Goal: Find contact information: Find contact information

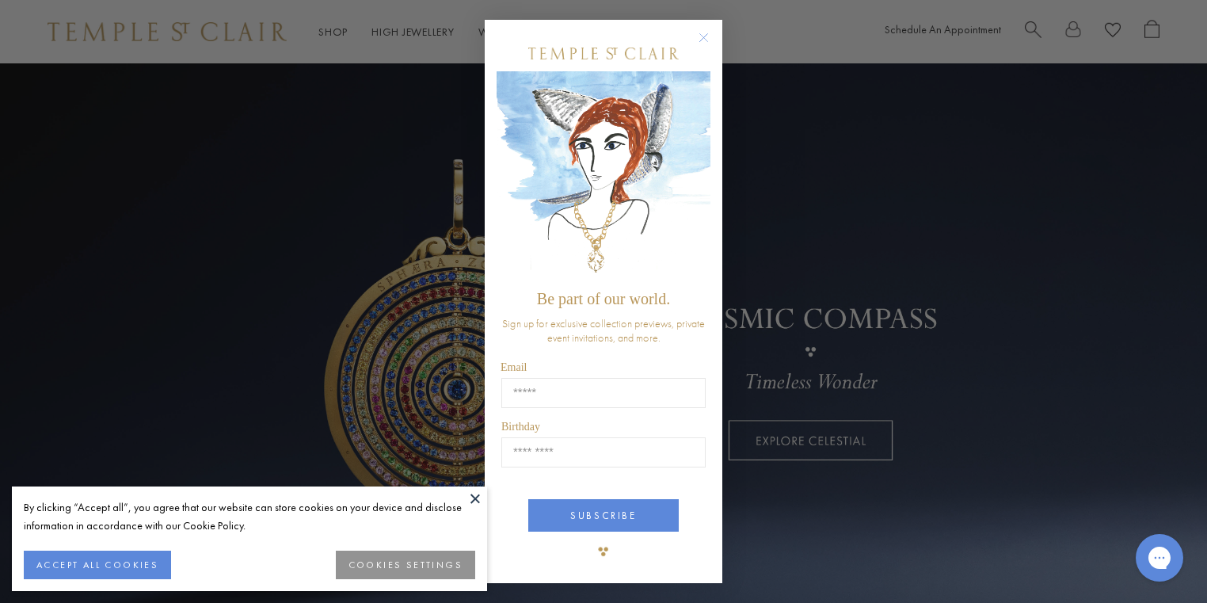
click at [699, 40] on circle "Close dialog" at bounding box center [703, 37] width 19 height 19
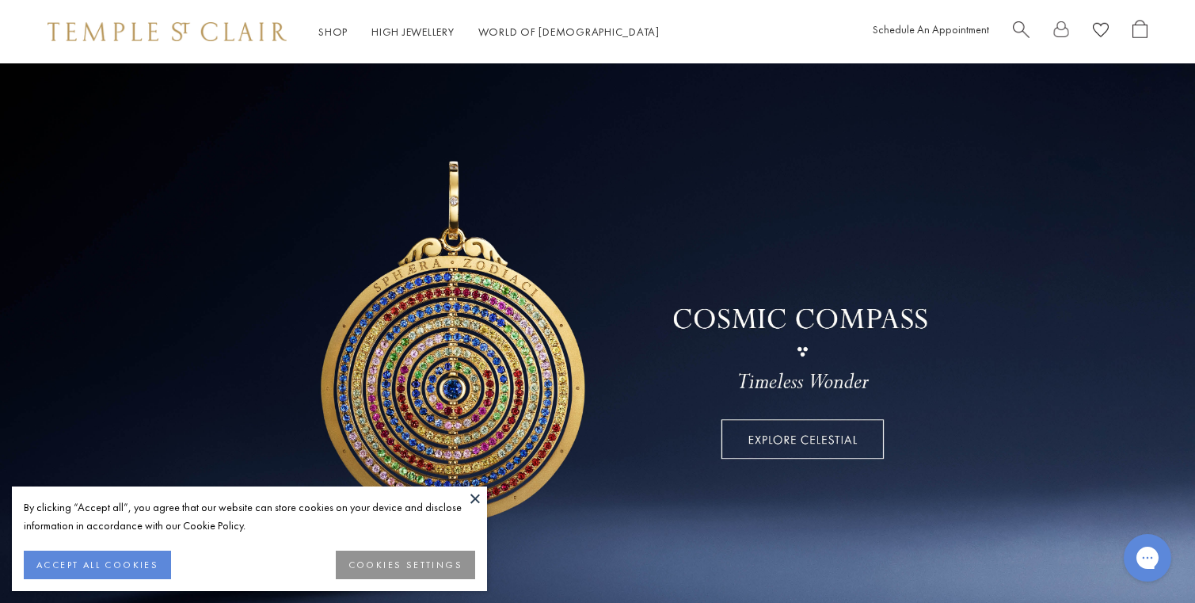
click at [480, 500] on button at bounding box center [475, 498] width 24 height 24
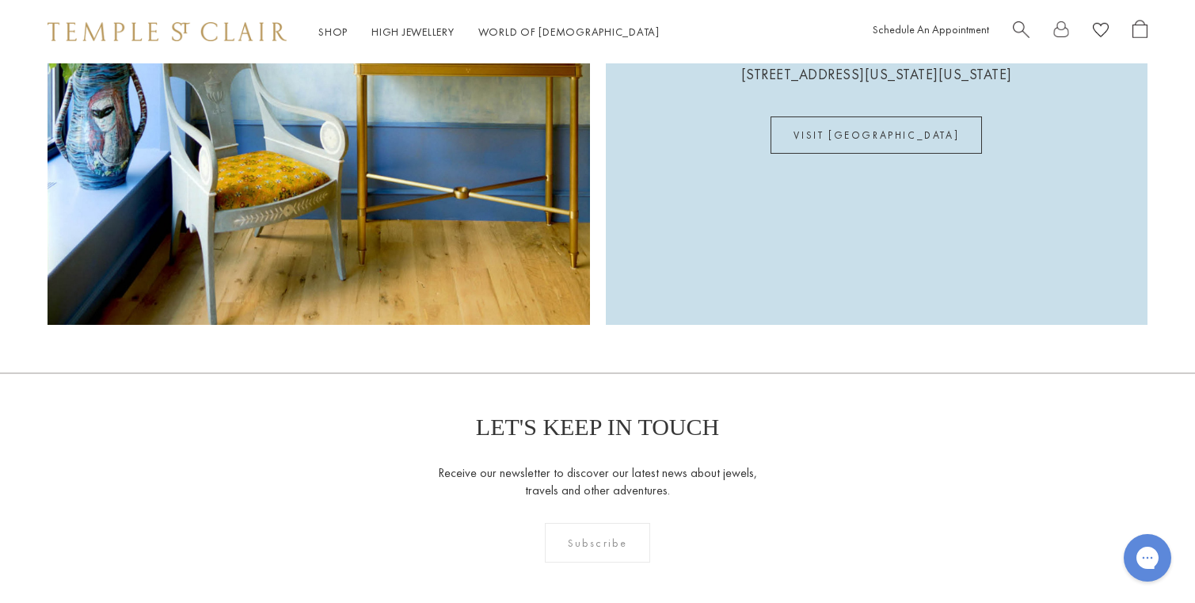
scroll to position [4583, 0]
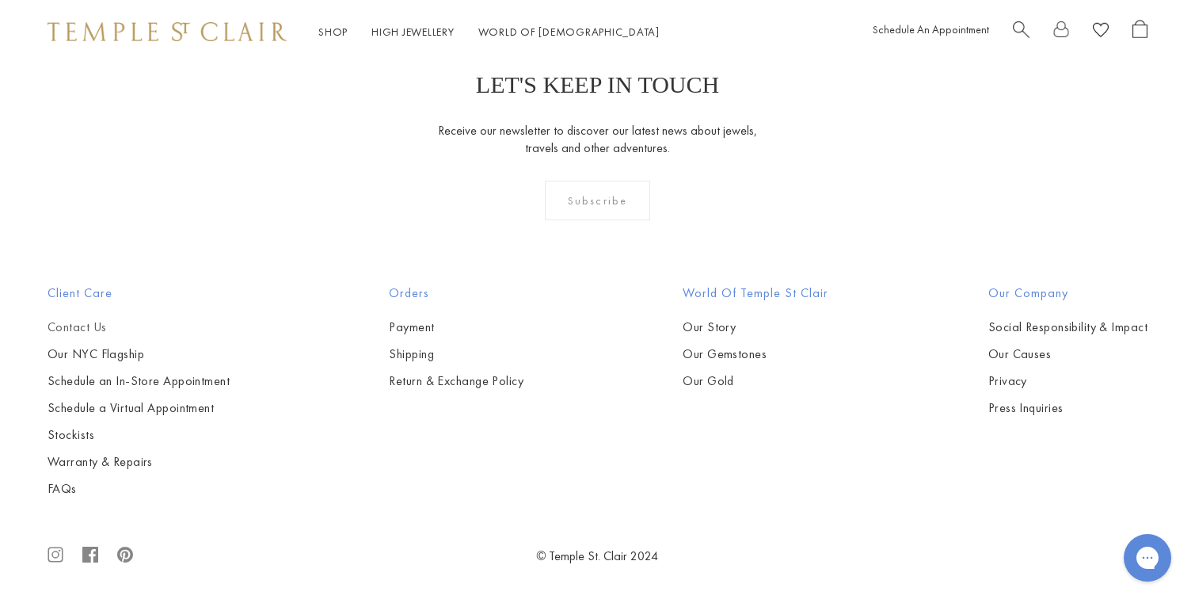
click at [94, 329] on link "Contact Us" at bounding box center [139, 326] width 182 height 17
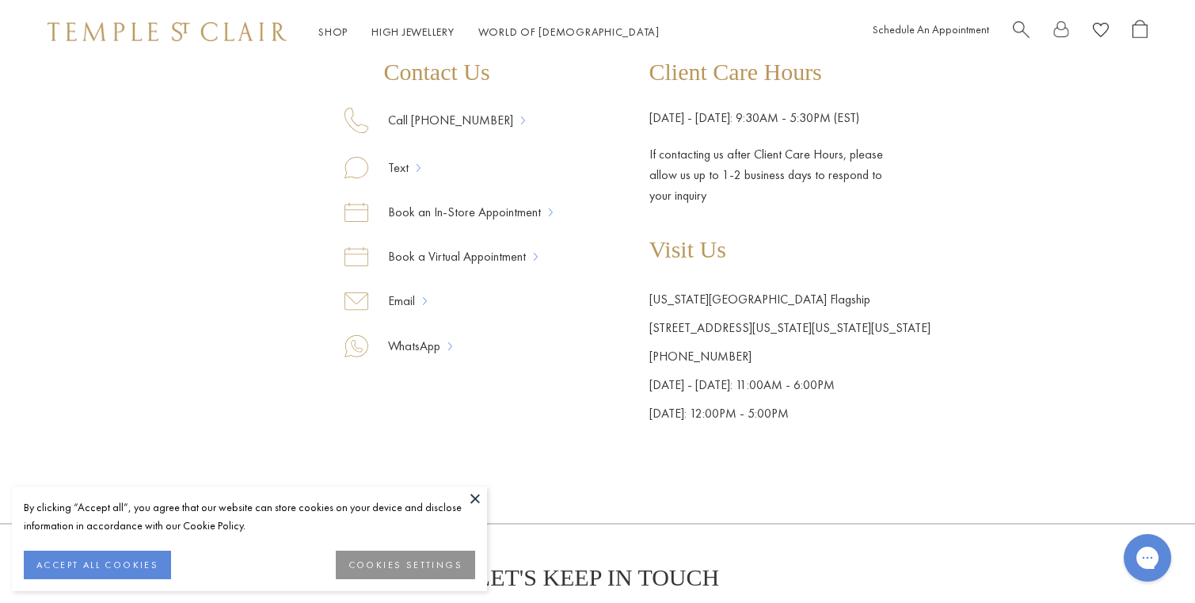
scroll to position [257, 0]
click at [411, 306] on link "Email" at bounding box center [395, 300] width 55 height 21
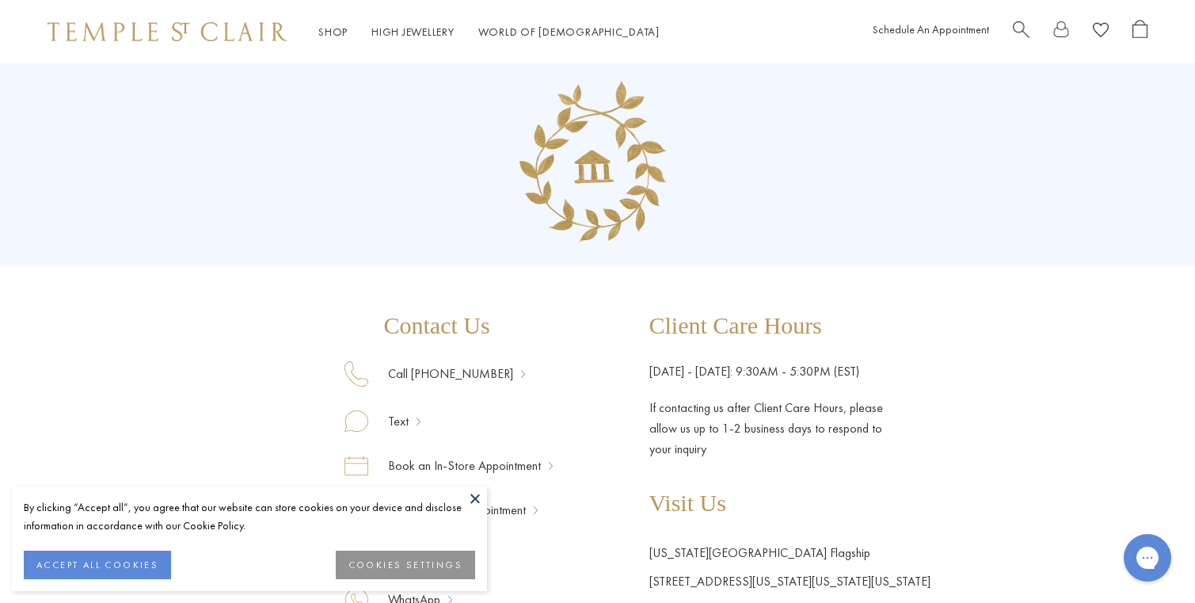
scroll to position [0, 0]
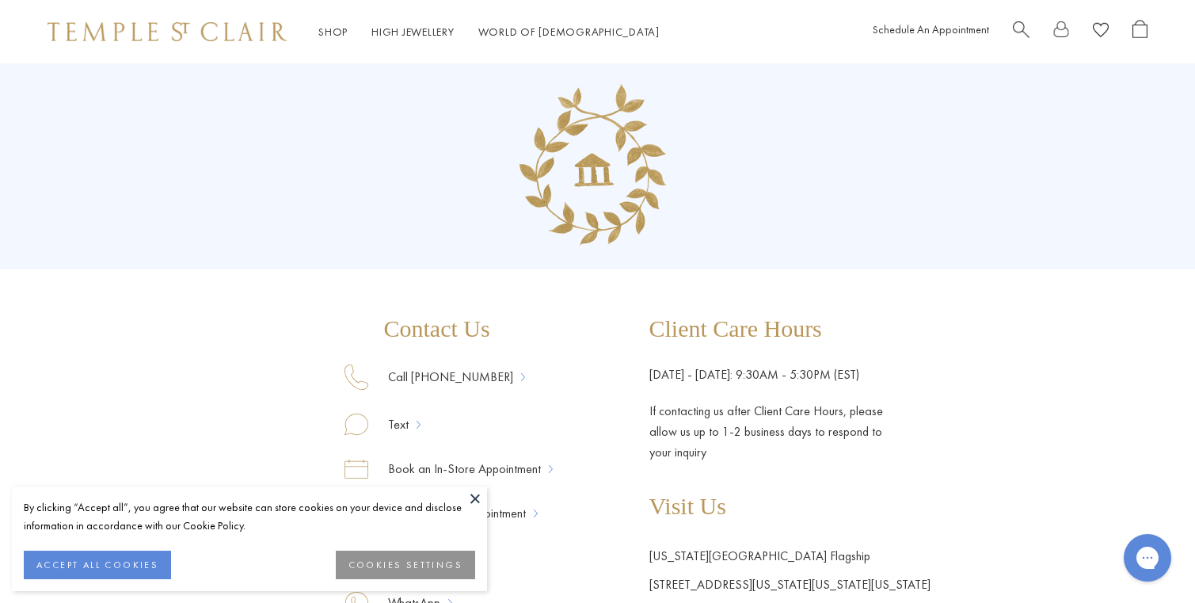
click at [477, 499] on button at bounding box center [475, 498] width 24 height 24
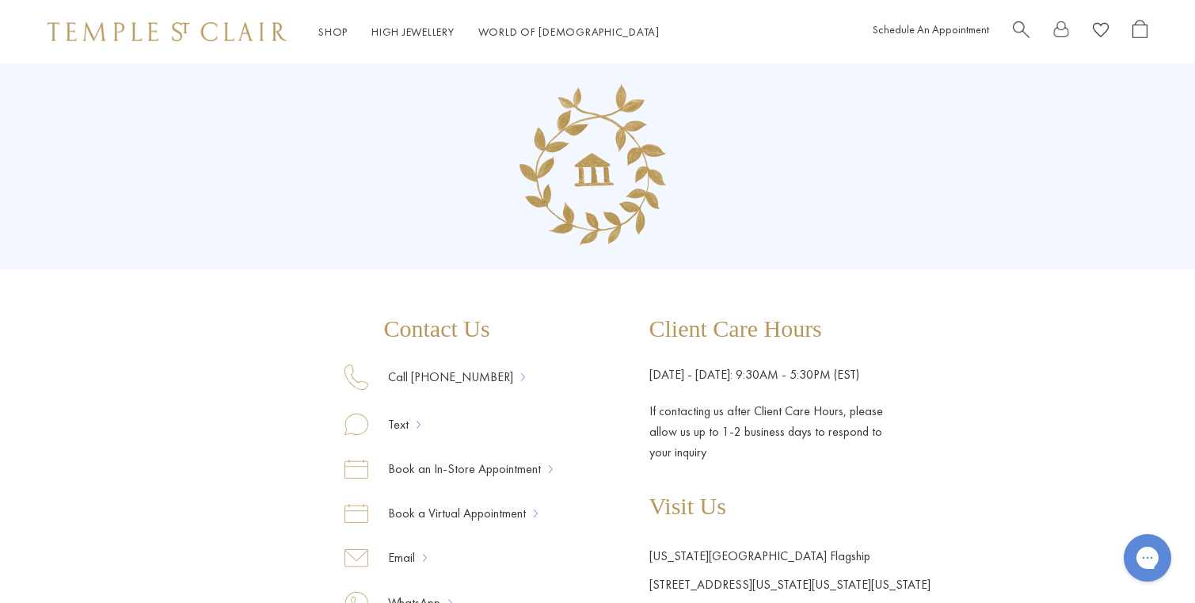
click at [930, 367] on div "Contact Us Call 877-494-8317 Text Book an In-Store Appointment Book a Virtual A…" at bounding box center [597, 373] width 1195 height 621
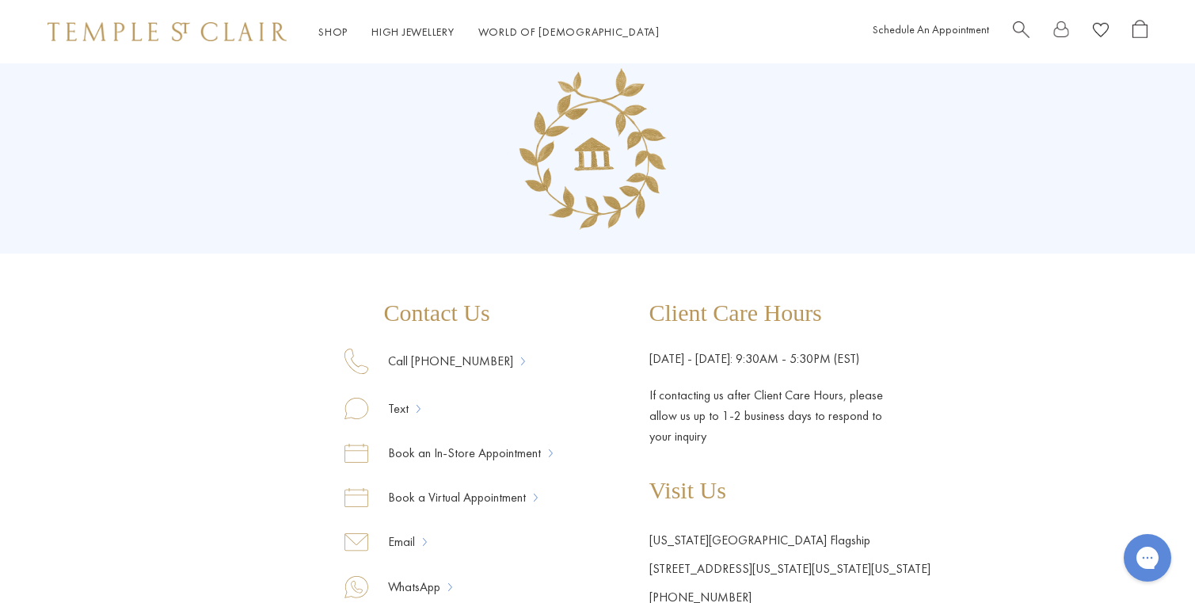
scroll to position [33, 0]
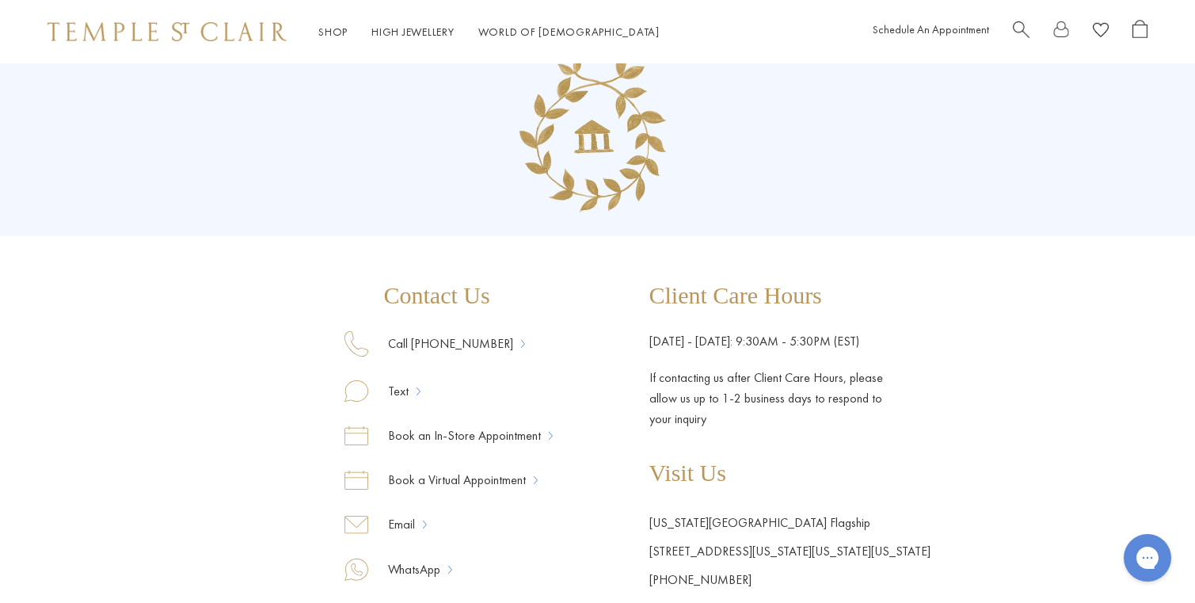
click at [337, 280] on div "Contact Us Call 877-494-8317 Text Book an In-Store Appointment Book a Virtual A…" at bounding box center [597, 340] width 1195 height 621
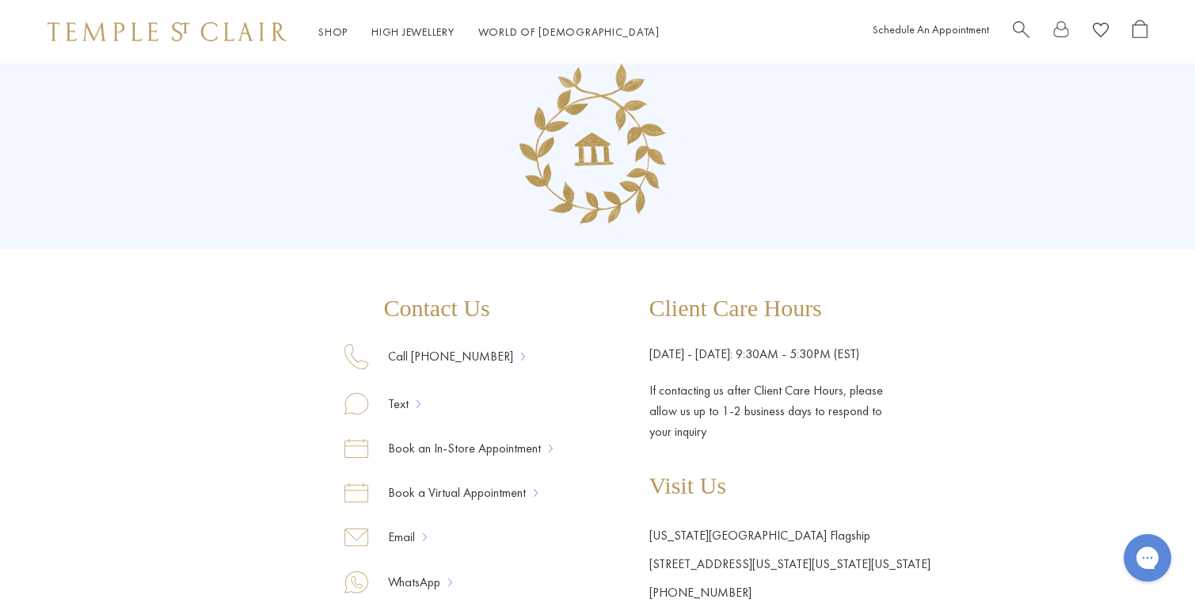
scroll to position [0, 0]
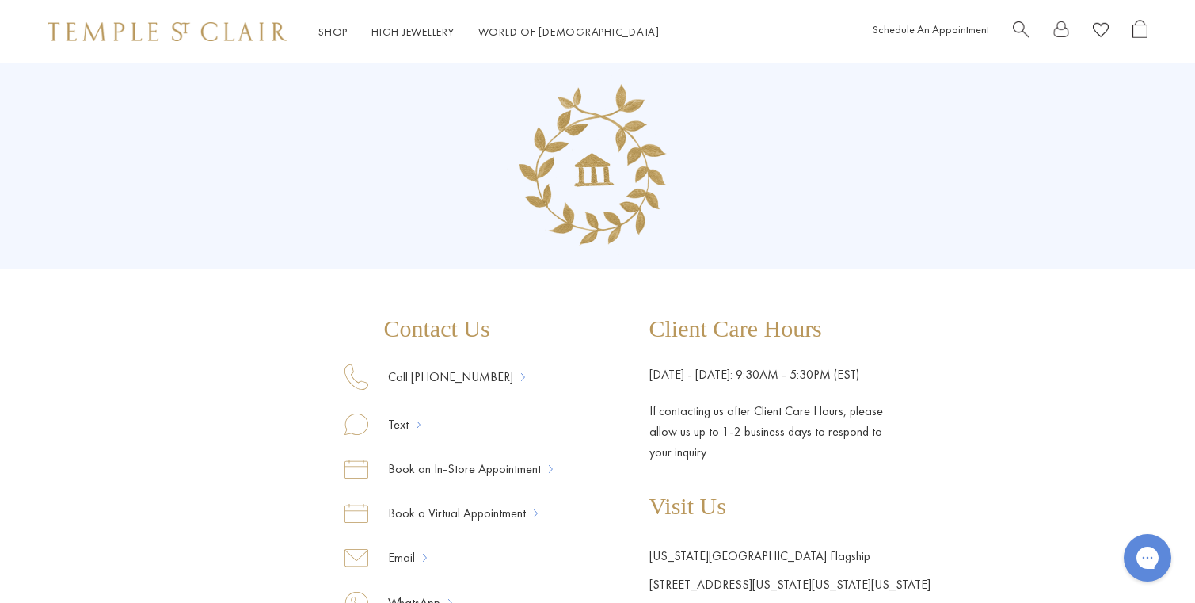
click at [152, 40] on div at bounding box center [167, 32] width 239 height 20
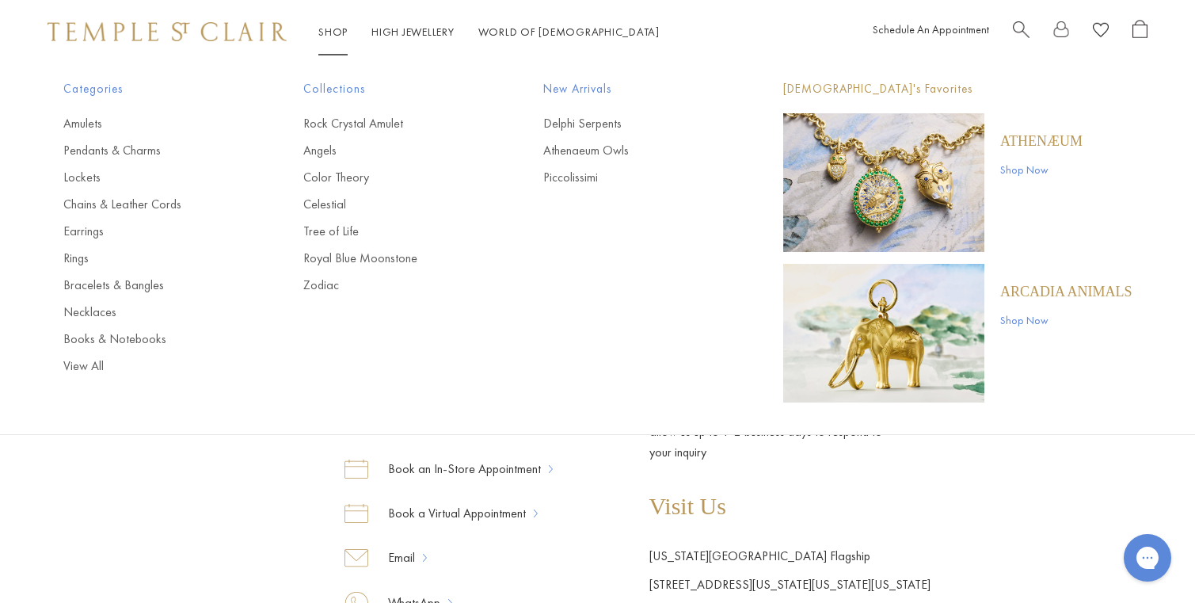
click at [178, 29] on img at bounding box center [167, 31] width 239 height 19
